Goal: Find specific page/section: Find specific page/section

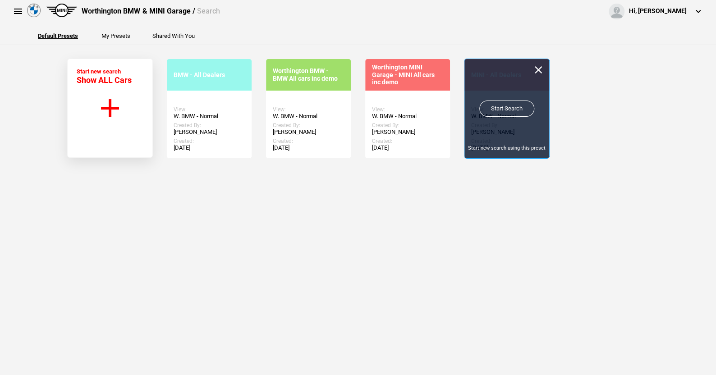
click at [501, 104] on link "Start Search" at bounding box center [506, 108] width 55 height 16
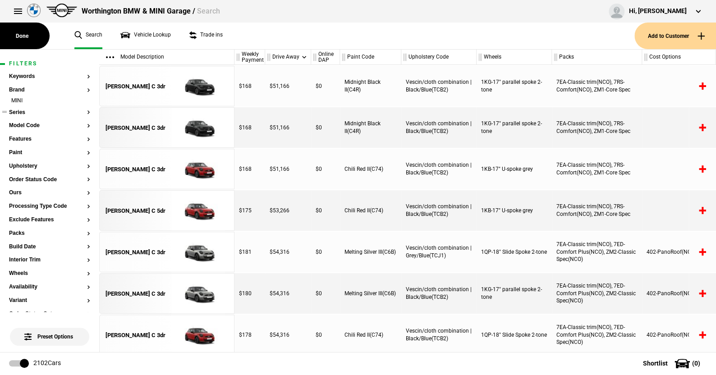
click at [23, 114] on button "Series" at bounding box center [49, 112] width 81 height 6
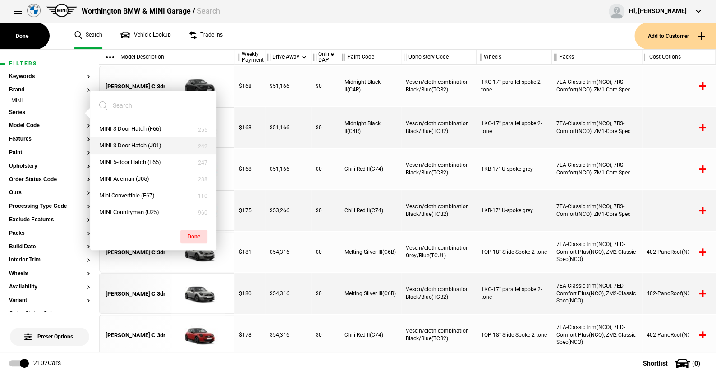
click at [125, 141] on button "MINI 3 Door Hatch (J01)" at bounding box center [153, 145] width 126 height 17
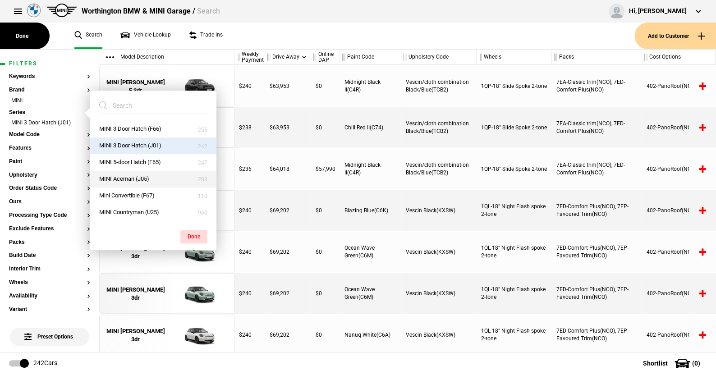
click at [122, 177] on button "MINI Aceman (J05)" at bounding box center [153, 179] width 126 height 17
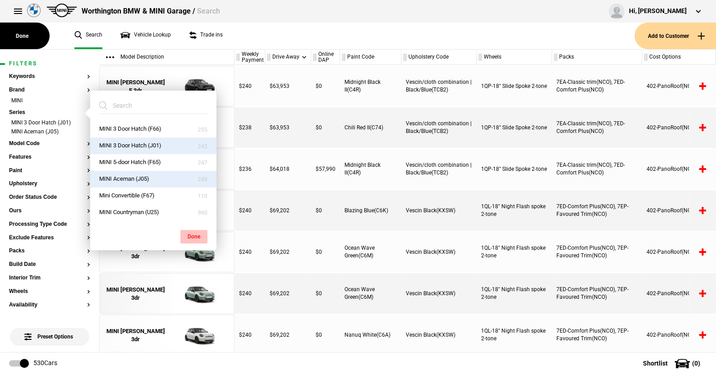
click at [191, 230] on button "Done" at bounding box center [193, 237] width 27 height 14
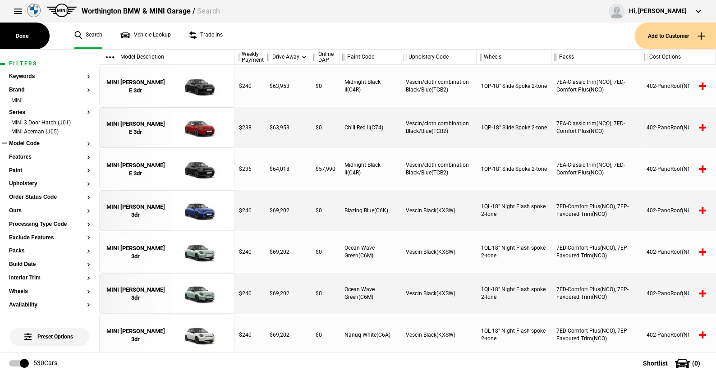
click at [30, 143] on button "Model Code" at bounding box center [49, 144] width 81 height 6
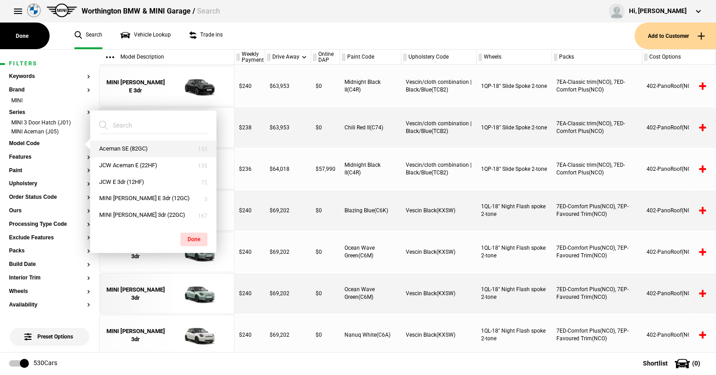
click at [118, 147] on button "Aceman SE (82GC)" at bounding box center [153, 149] width 126 height 17
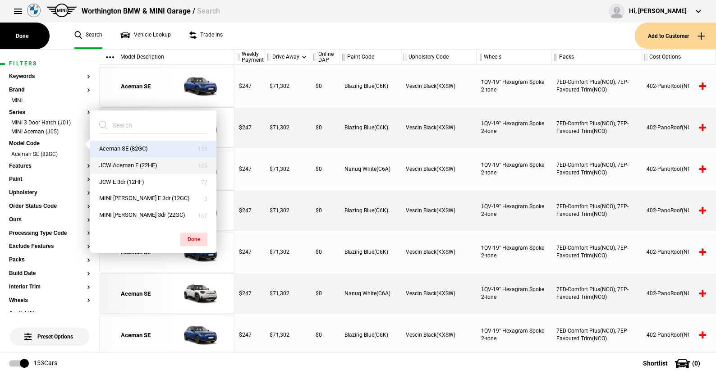
click at [119, 163] on button "JCW Aceman E (22HF)" at bounding box center [153, 165] width 126 height 17
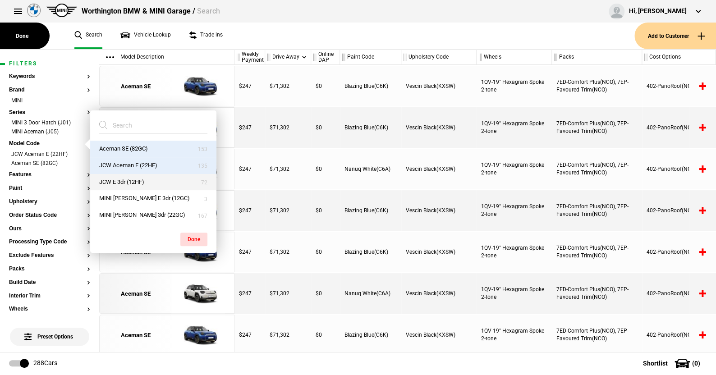
click at [118, 180] on button "JCW E 3dr (12HF)" at bounding box center [153, 182] width 126 height 17
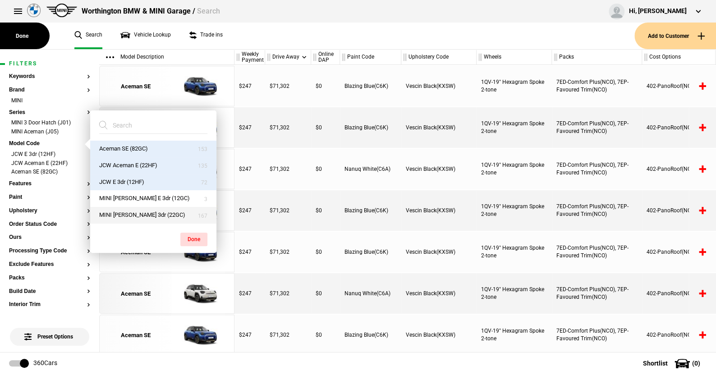
click at [122, 211] on button "MINI [PERSON_NAME] 3dr (22GC)" at bounding box center [153, 215] width 126 height 17
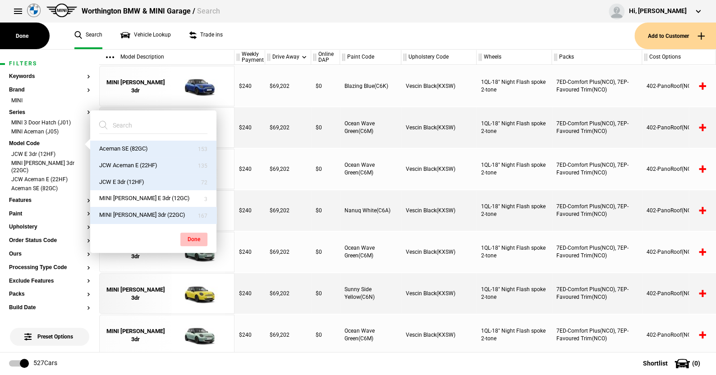
click at [191, 235] on button "Done" at bounding box center [193, 240] width 27 height 14
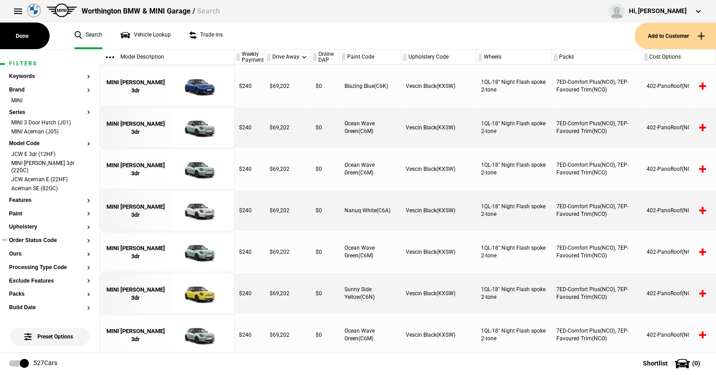
click at [40, 237] on button "Order Status Code" at bounding box center [49, 240] width 81 height 6
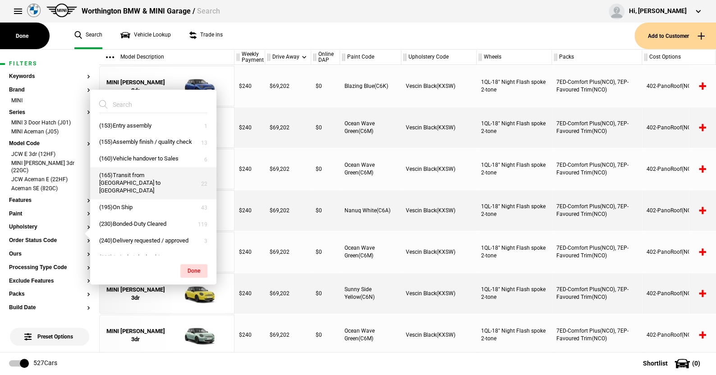
scroll to position [79, 0]
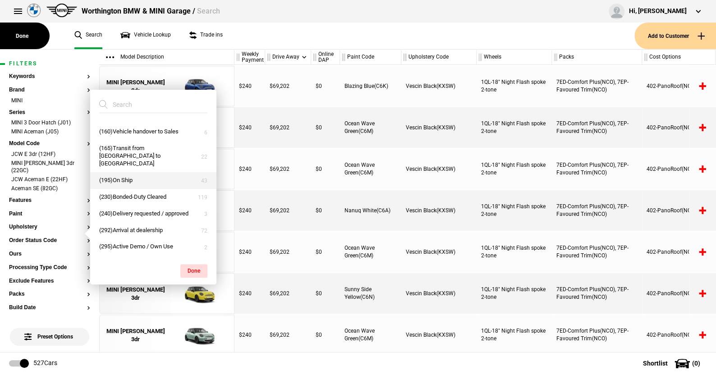
click at [124, 179] on button "(195)On Ship" at bounding box center [153, 180] width 126 height 17
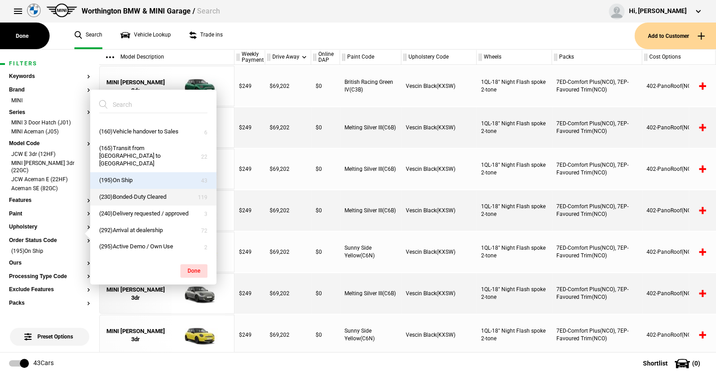
click at [123, 196] on button "(230)Bonded-Duty Cleared" at bounding box center [153, 197] width 126 height 17
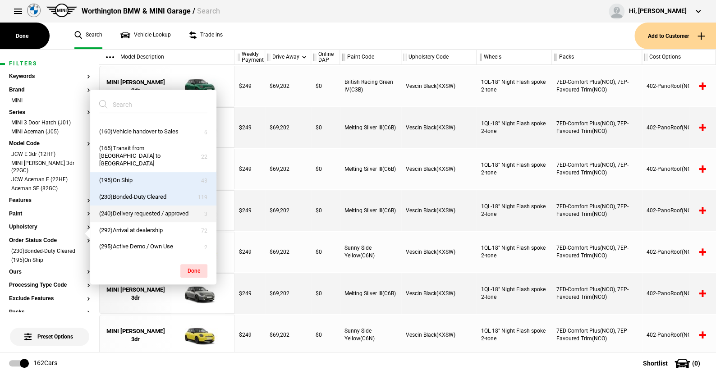
click at [121, 211] on button "(240)Delivery requested / approved" at bounding box center [153, 213] width 126 height 17
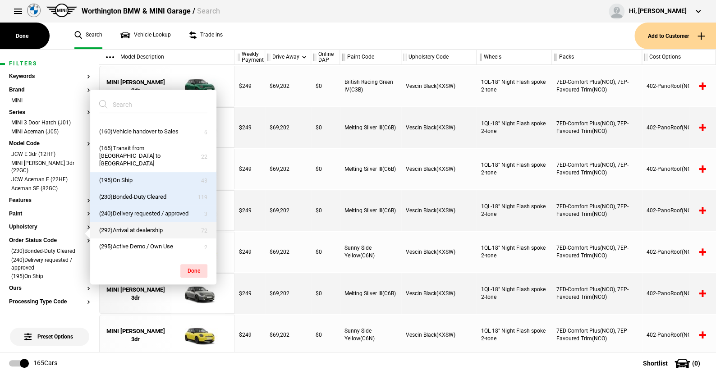
click at [122, 228] on button "(292)Arrival at dealership" at bounding box center [153, 230] width 126 height 17
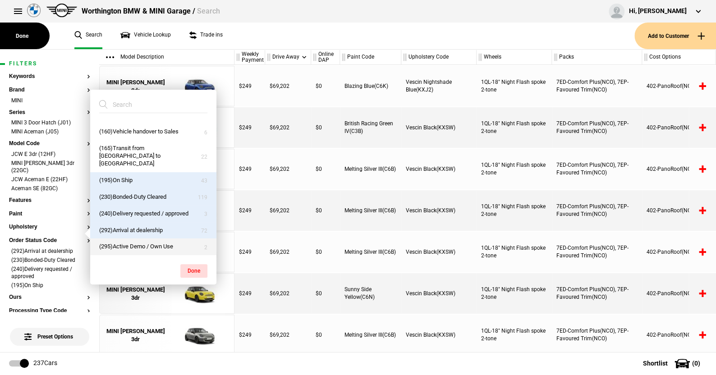
click at [123, 245] on button "(295)Active Demo / Own Use" at bounding box center [153, 246] width 126 height 17
click at [128, 245] on button "(295)Active Demo / Own Use" at bounding box center [153, 246] width 126 height 17
drag, startPoint x: 191, startPoint y: 267, endPoint x: 189, endPoint y: 261, distance: 6.7
click at [191, 267] on button "Done" at bounding box center [193, 271] width 27 height 14
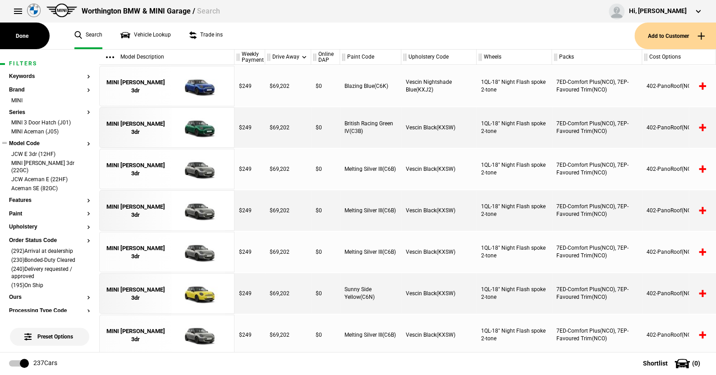
click at [34, 141] on button "Model Code" at bounding box center [49, 144] width 81 height 6
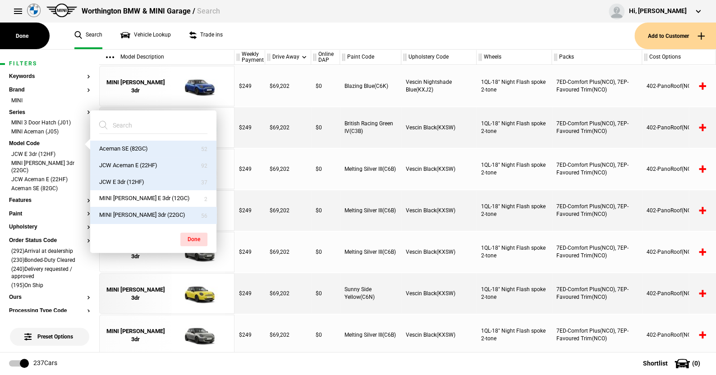
click at [124, 211] on button "MINI [PERSON_NAME] 3dr (22GC)" at bounding box center [153, 215] width 126 height 17
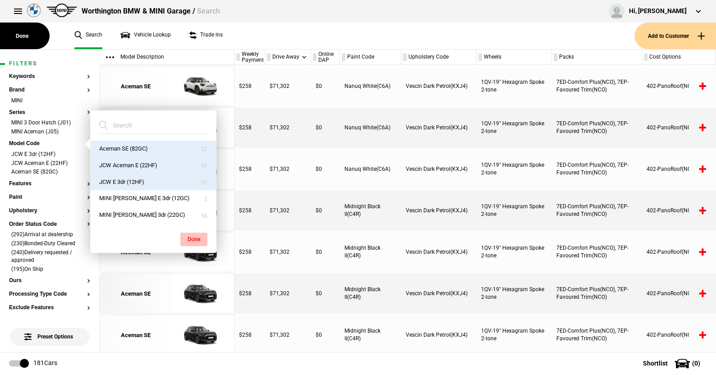
click at [193, 235] on button "Done" at bounding box center [193, 240] width 27 height 14
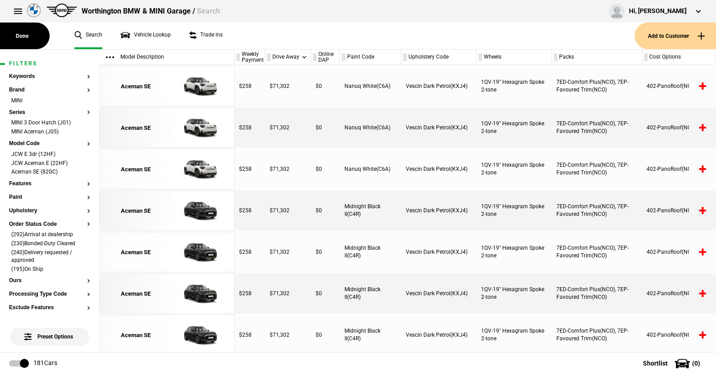
click at [282, 43] on ul "Search Vehicle Lookup Trade ins" at bounding box center [349, 36] width 569 height 27
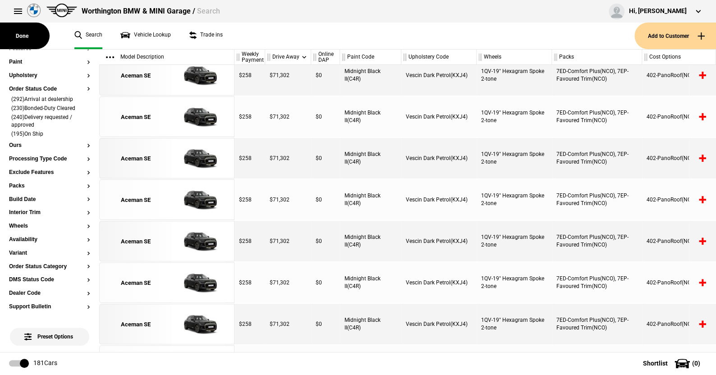
scroll to position [0, 0]
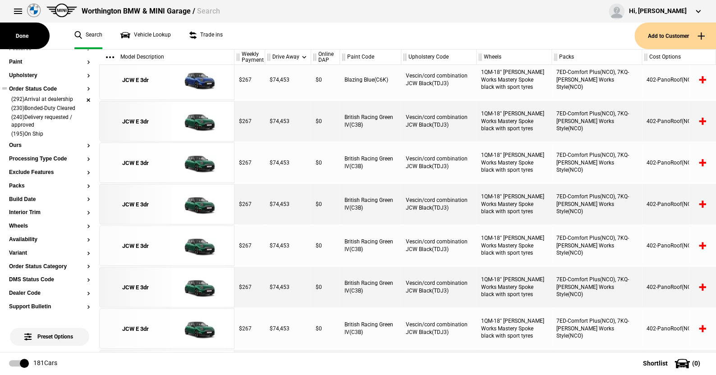
click at [81, 97] on li "(292)Arrival at dealership" at bounding box center [49, 100] width 81 height 9
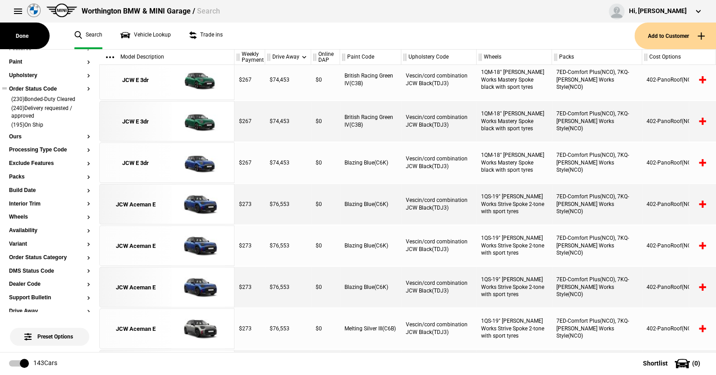
click at [288, 41] on ul "Search Vehicle Lookup Trade ins" at bounding box center [349, 36] width 569 height 27
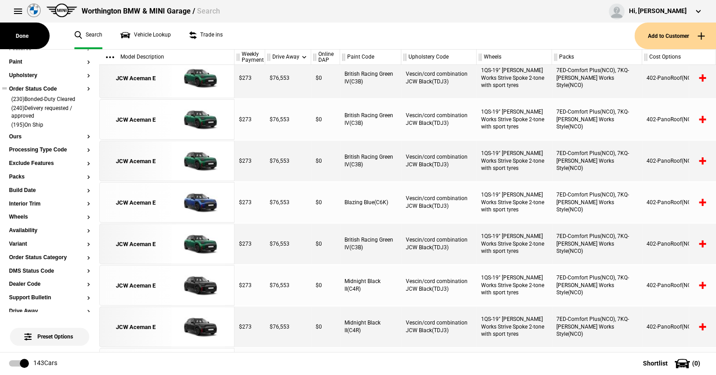
click at [239, 34] on ul "Search Vehicle Lookup Trade ins" at bounding box center [349, 36] width 569 height 27
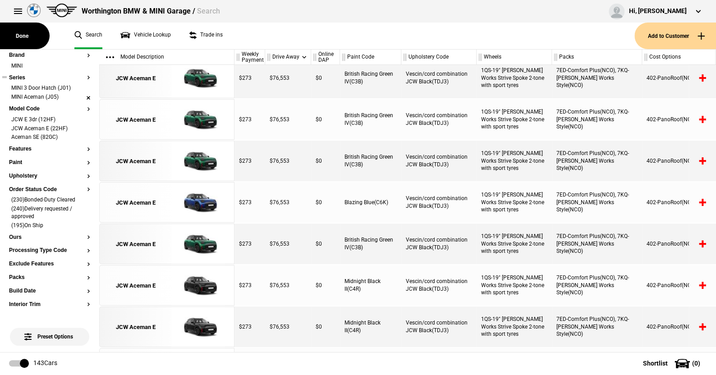
click at [82, 97] on li "MINI Aceman (J05)" at bounding box center [49, 97] width 81 height 9
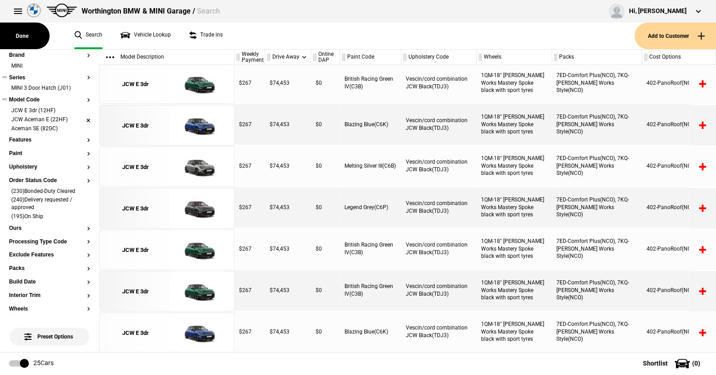
click at [80, 119] on li "JCW Aceman E (22HF)" at bounding box center [49, 120] width 81 height 9
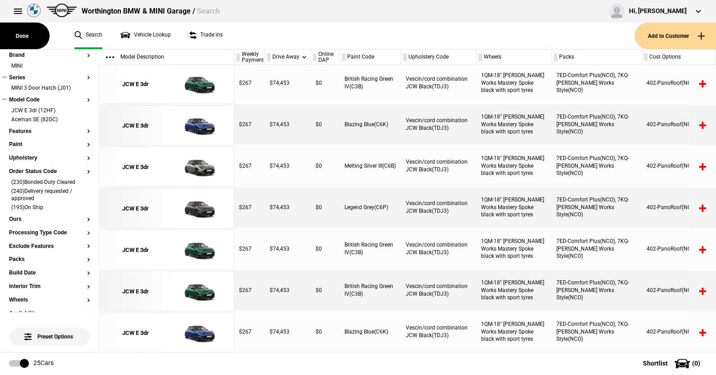
click at [80, 119] on li "Aceman SE (82GC)" at bounding box center [49, 120] width 81 height 9
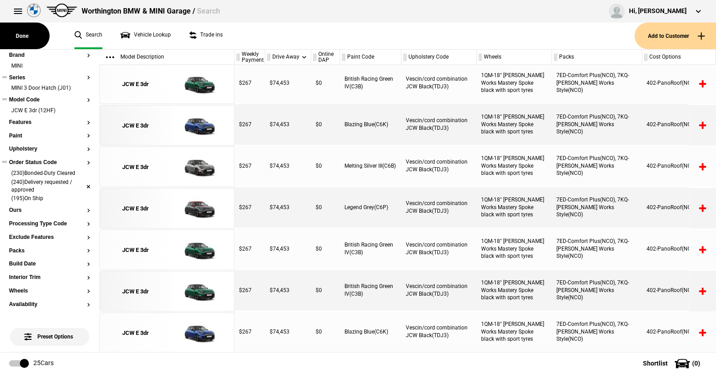
click at [80, 181] on li "(240)Delivery requested / approved" at bounding box center [49, 186] width 81 height 17
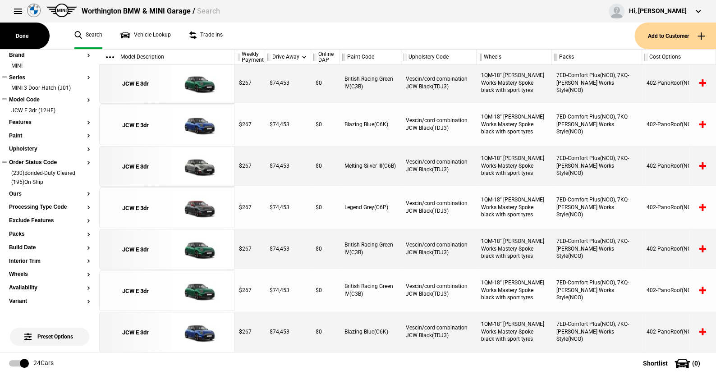
scroll to position [707, 0]
click at [17, 134] on button "Paint" at bounding box center [49, 136] width 81 height 6
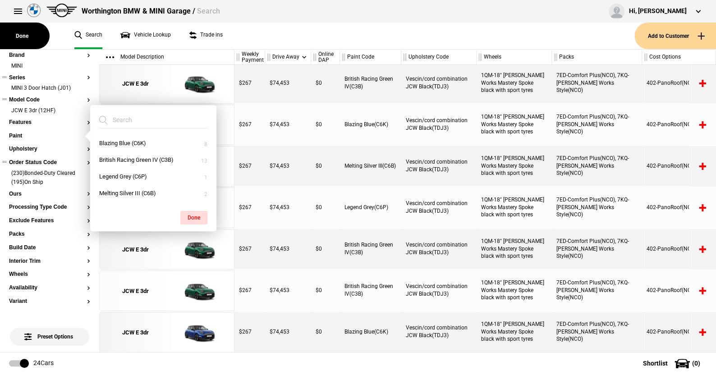
click at [289, 23] on ul "Search Vehicle Lookup Trade ins" at bounding box center [349, 36] width 569 height 27
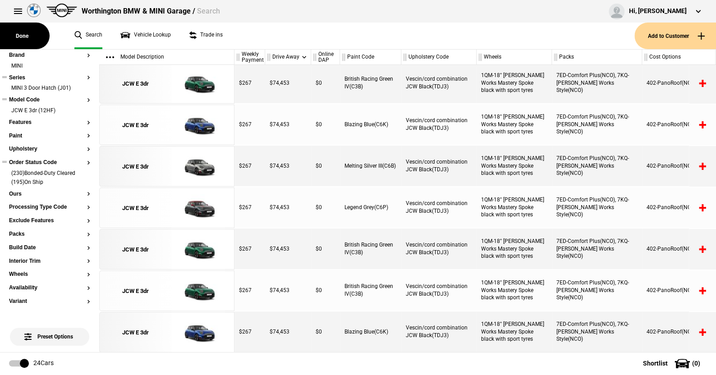
click at [35, 160] on button "Order Status Code" at bounding box center [49, 163] width 81 height 6
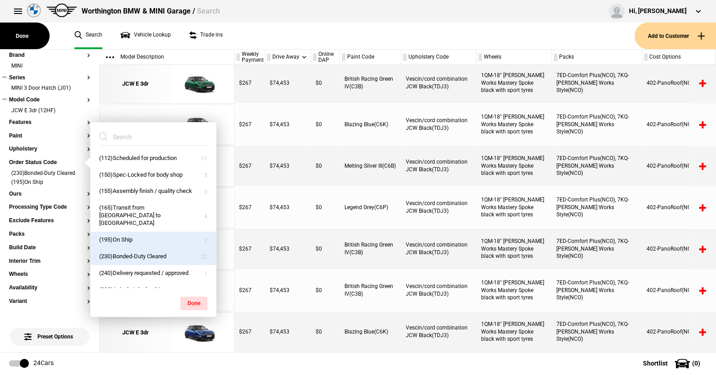
scroll to position [30, 0]
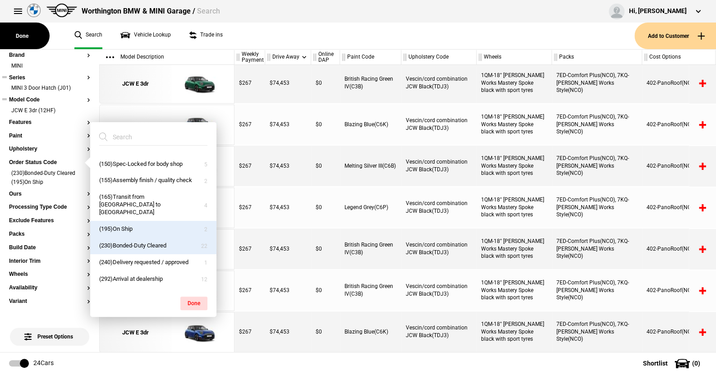
click at [258, 35] on ul "Search Vehicle Lookup Trade ins" at bounding box center [349, 36] width 569 height 27
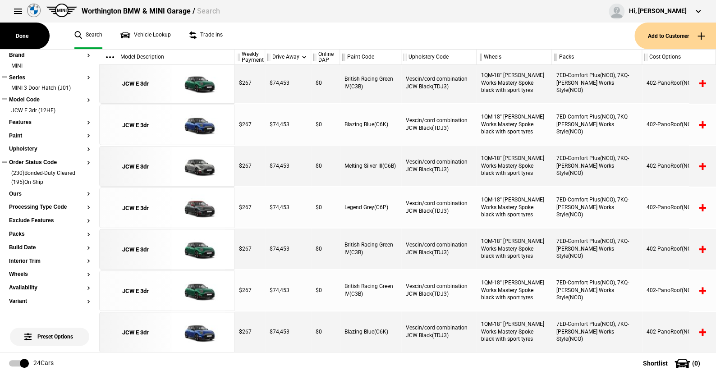
click at [28, 163] on button "Order Status Code" at bounding box center [49, 163] width 81 height 6
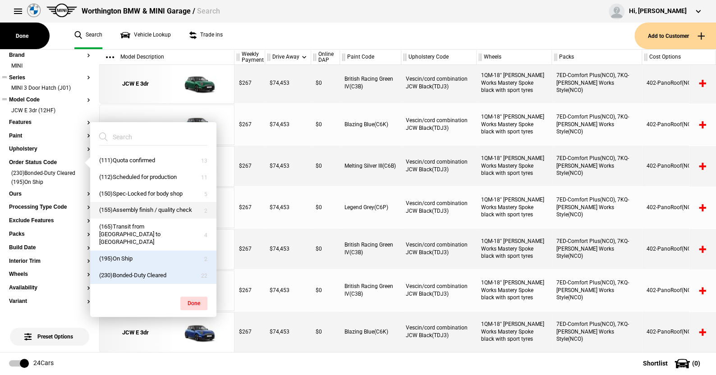
drag, startPoint x: 122, startPoint y: 235, endPoint x: 116, endPoint y: 215, distance: 21.1
click at [120, 230] on button "(165)Transit from [GEOGRAPHIC_DATA] to [GEOGRAPHIC_DATA]" at bounding box center [153, 235] width 126 height 32
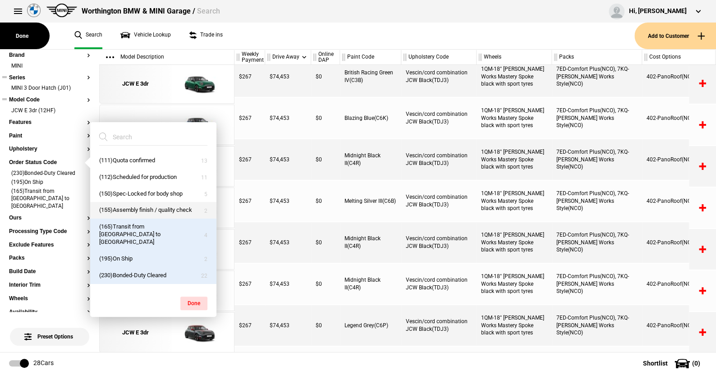
drag, startPoint x: 117, startPoint y: 211, endPoint x: 118, endPoint y: 199, distance: 12.6
click at [117, 210] on button "(155)Assembly finish / quality check" at bounding box center [153, 210] width 126 height 17
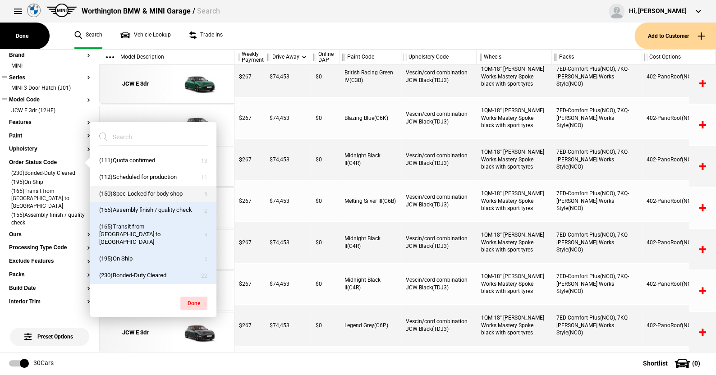
click at [119, 194] on button "(150)Spec-Locked for body shop" at bounding box center [153, 194] width 126 height 17
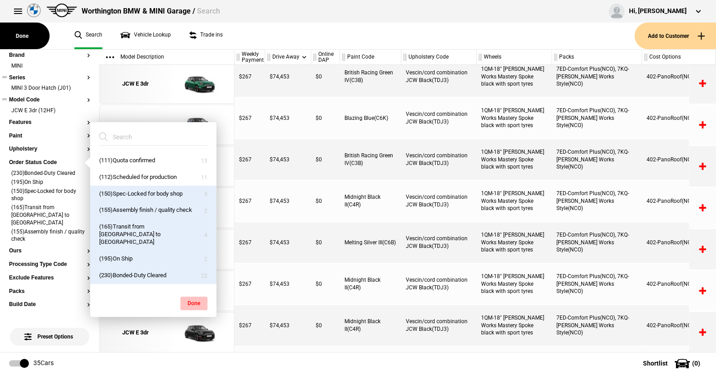
click at [191, 297] on button "Done" at bounding box center [193, 303] width 27 height 14
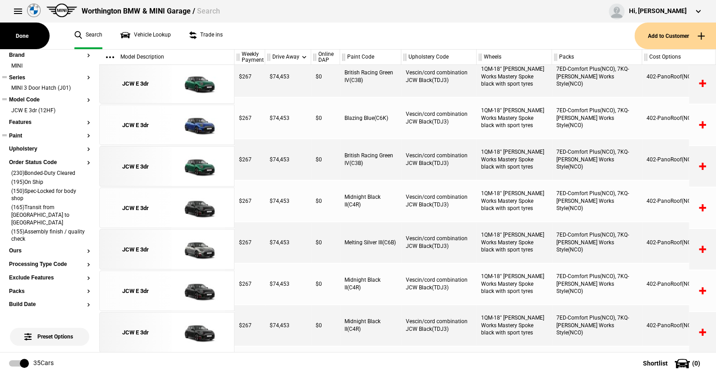
click at [19, 133] on button "Paint" at bounding box center [49, 136] width 81 height 6
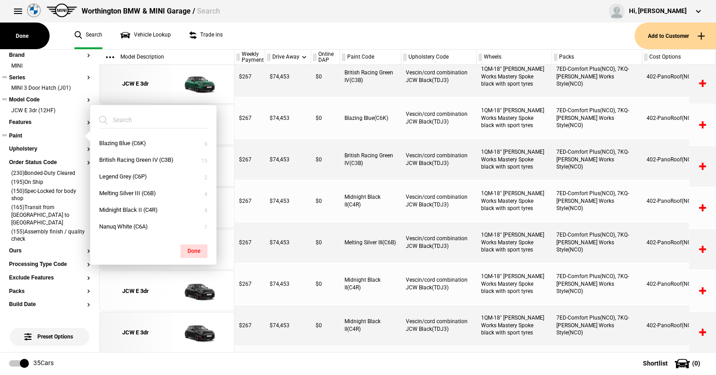
click at [22, 133] on button "Paint" at bounding box center [49, 136] width 81 height 6
click at [264, 35] on ul "Search Vehicle Lookup Trade ins" at bounding box center [349, 36] width 569 height 27
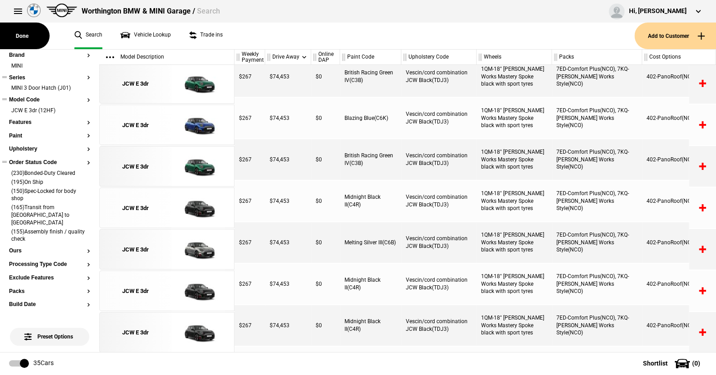
click at [54, 162] on button "Order Status Code" at bounding box center [49, 163] width 81 height 6
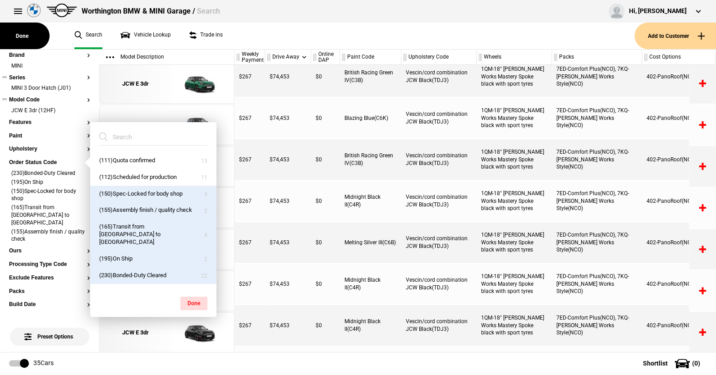
click at [131, 273] on button "(230)Bonded-Duty Cleared" at bounding box center [153, 275] width 126 height 17
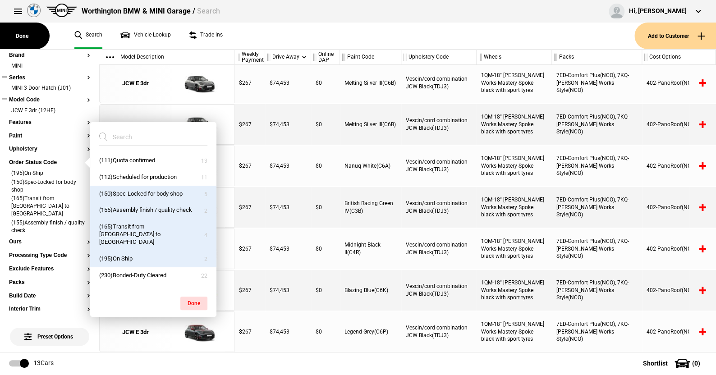
scroll to position [251, 0]
click at [131, 258] on button "(195)On Ship" at bounding box center [153, 259] width 126 height 17
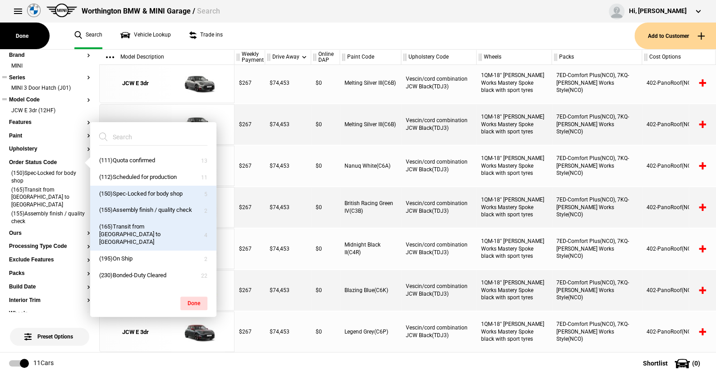
scroll to position [169, 0]
click at [131, 237] on button "(165)Transit from [GEOGRAPHIC_DATA] to [GEOGRAPHIC_DATA]" at bounding box center [153, 235] width 126 height 32
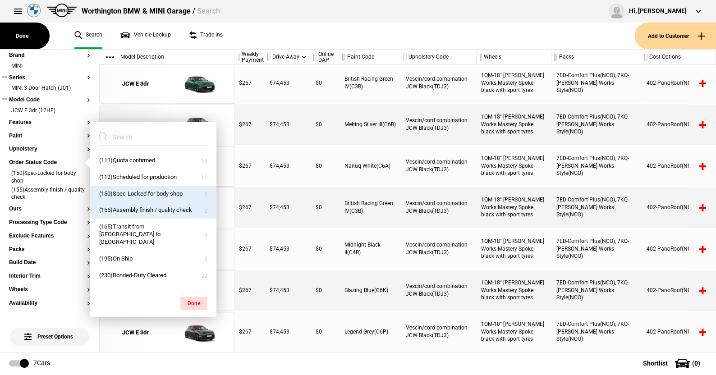
click at [130, 207] on button "(155)Assembly finish / quality check" at bounding box center [153, 210] width 126 height 17
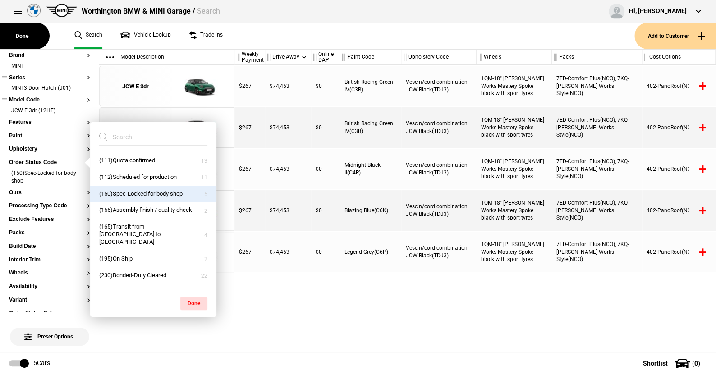
scroll to position [0, 0]
click at [130, 191] on button "(150)Spec-Locked for body shop" at bounding box center [153, 194] width 126 height 17
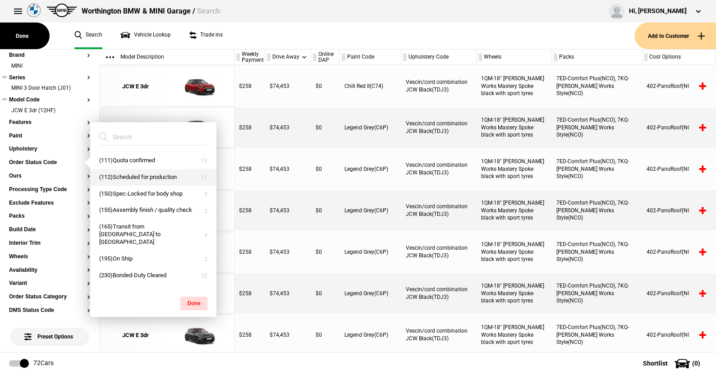
click at [134, 174] on button "(112)Scheduled for production" at bounding box center [153, 177] width 126 height 17
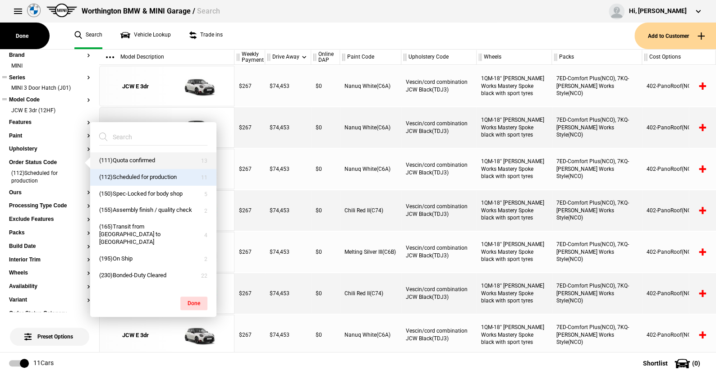
click at [134, 160] on button "(111)Quota confirmed" at bounding box center [153, 160] width 126 height 17
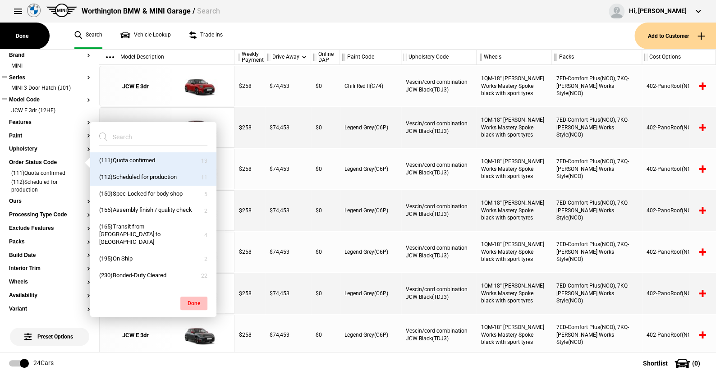
click at [193, 298] on button "Done" at bounding box center [193, 303] width 27 height 14
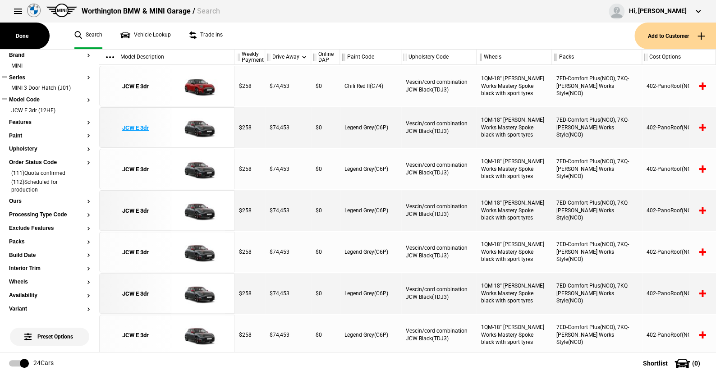
click at [201, 127] on img at bounding box center [198, 128] width 63 height 41
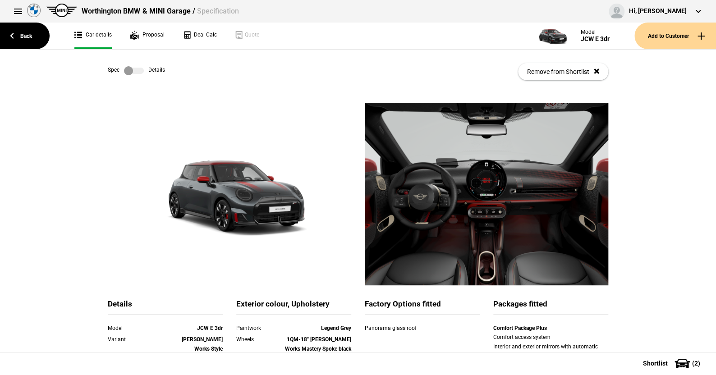
click at [139, 72] on label at bounding box center [134, 70] width 20 height 9
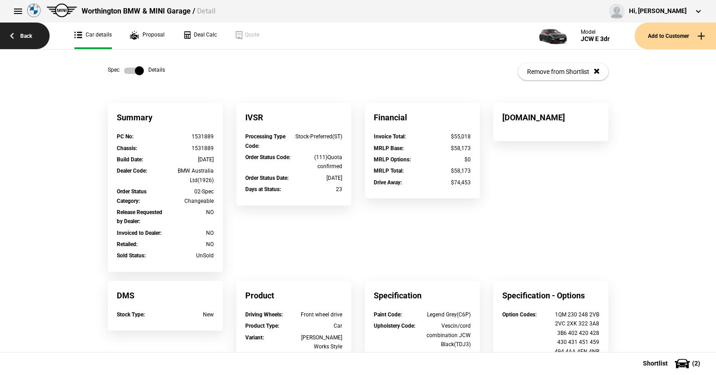
click at [25, 33] on link "Back" at bounding box center [25, 36] width 50 height 27
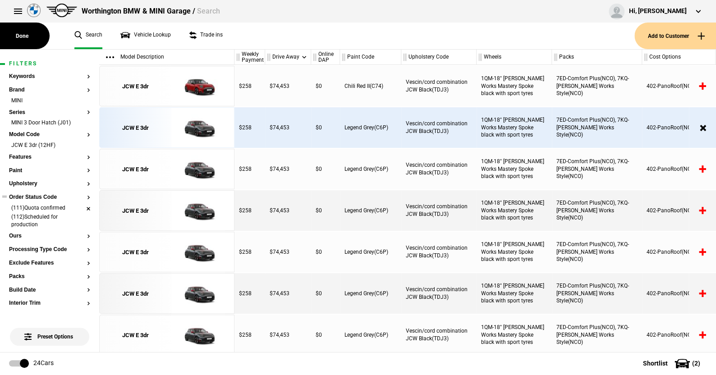
click at [80, 205] on li "(111)Quota confirmed" at bounding box center [49, 208] width 81 height 9
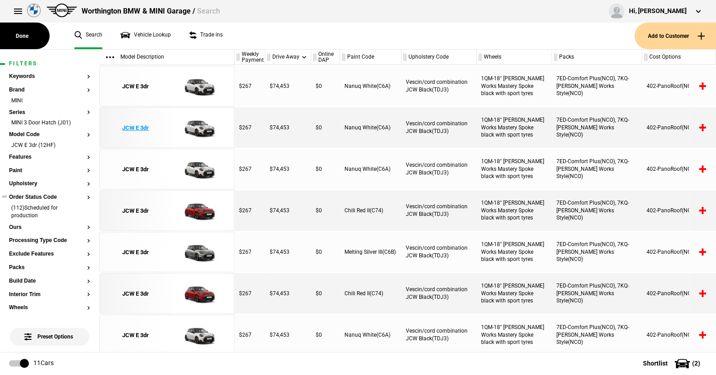
click at [197, 126] on img at bounding box center [198, 128] width 63 height 41
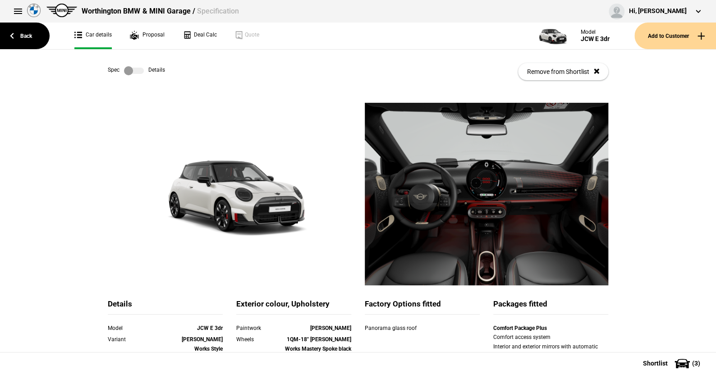
click at [137, 70] on label at bounding box center [134, 70] width 20 height 9
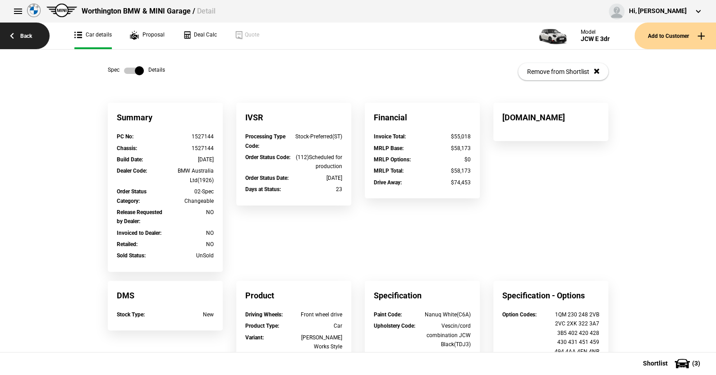
click at [29, 33] on link "Back" at bounding box center [25, 36] width 50 height 27
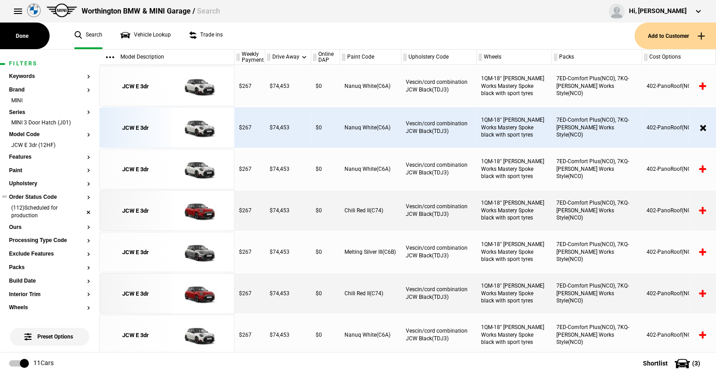
click at [82, 209] on li "(112)Scheduled for production" at bounding box center [49, 212] width 81 height 17
